Goal: Navigation & Orientation: Understand site structure

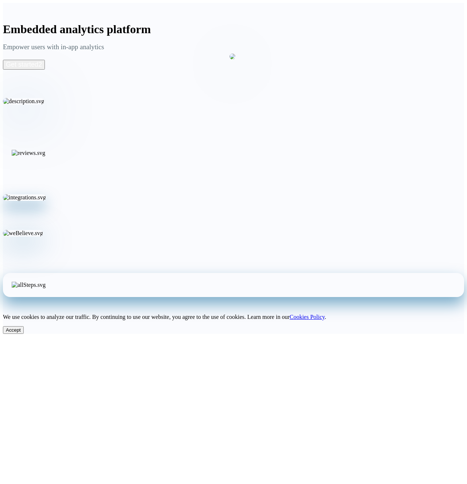
click at [310, 26] on h1 "Embedded analytics platform" at bounding box center [233, 29] width 461 height 13
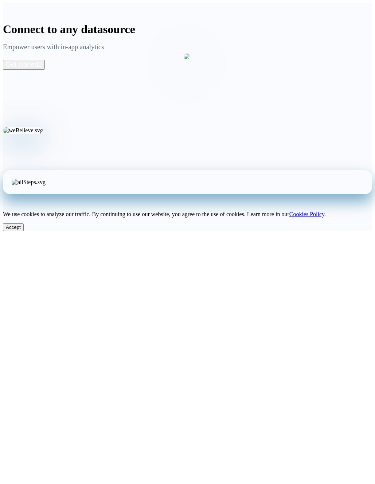
click at [279, 169] on div at bounding box center [278, 127] width 189 height 182
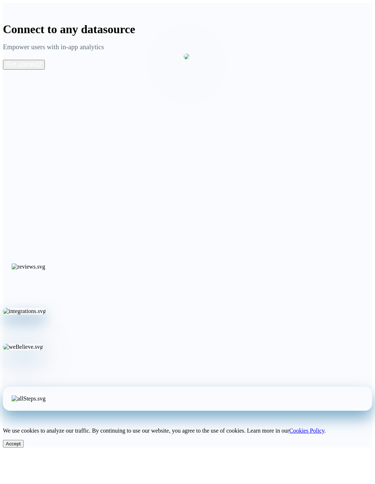
scroll to position [1, 0]
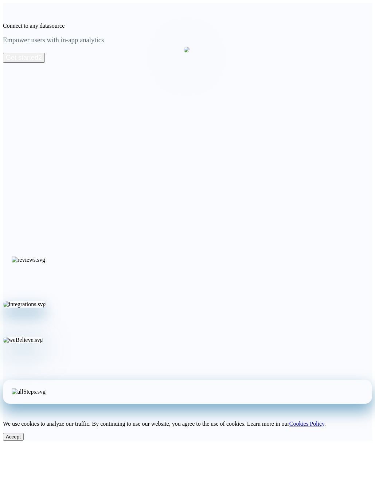
scroll to position [1, 0]
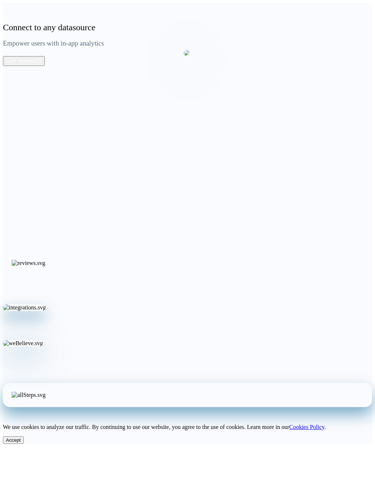
scroll to position [1, 0]
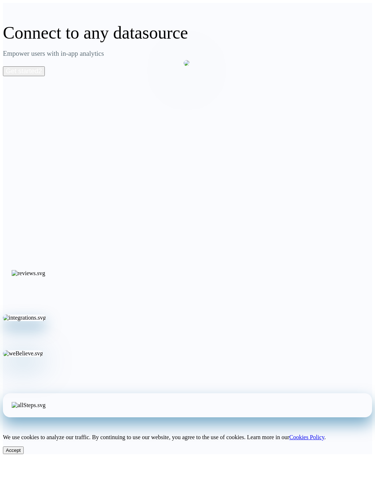
scroll to position [1, 0]
click at [231, 184] on div at bounding box center [278, 134] width 189 height 182
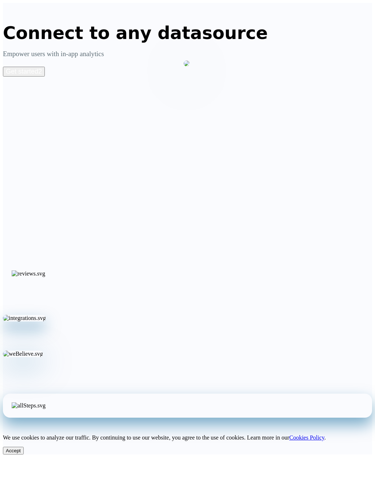
scroll to position [1, 0]
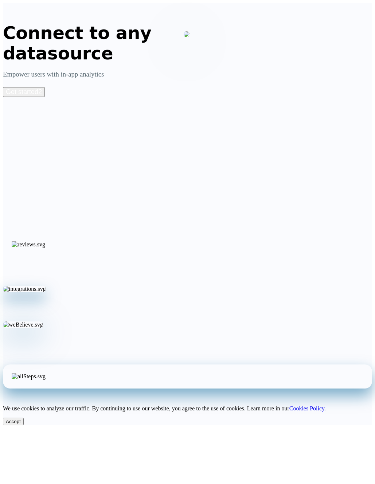
click at [293, 167] on div at bounding box center [278, 105] width 189 height 182
click at [277, 158] on div at bounding box center [278, 105] width 189 height 182
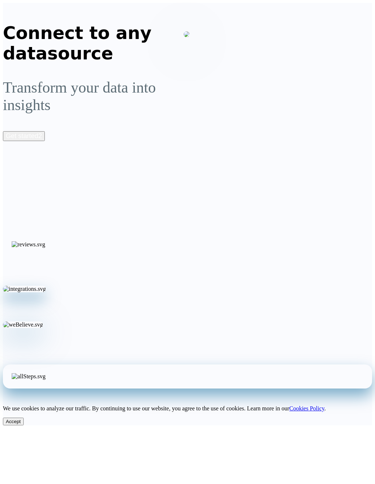
scroll to position [2, 0]
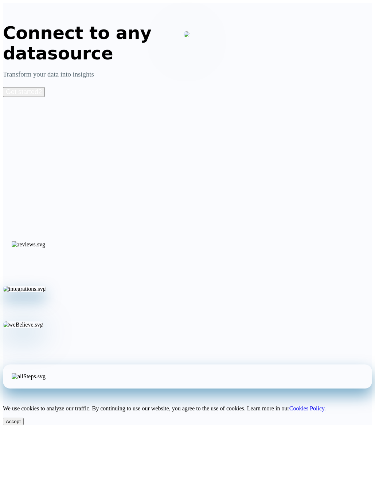
scroll to position [6, 0]
click at [218, 186] on div at bounding box center [278, 105] width 189 height 182
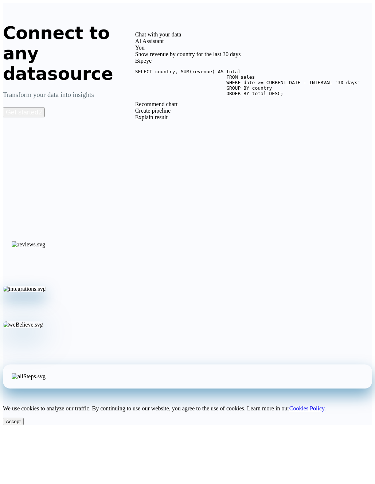
scroll to position [6, 0]
click at [342, 150] on div "Chat with your data AI Assistant You Show revenue by country for the last 30 da…" at bounding box center [253, 105] width 237 height 182
click at [296, 115] on div "Explain result" at bounding box center [247, 117] width 225 height 7
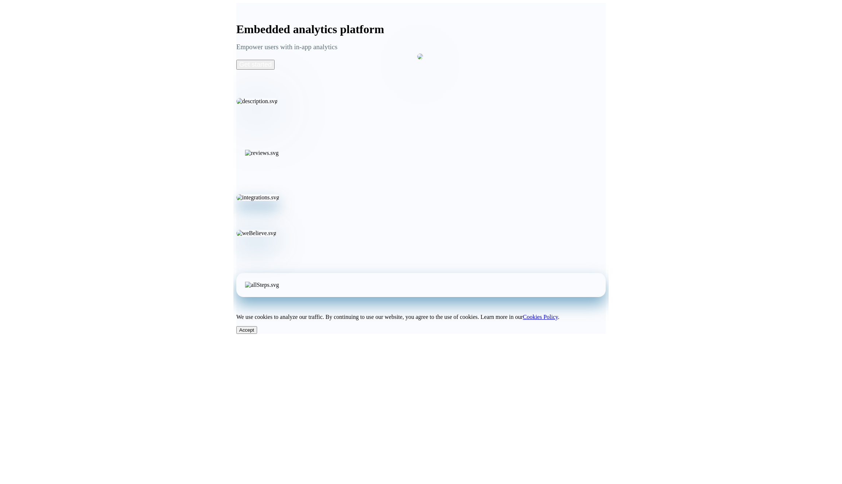
scroll to position [910, 0]
